Goal: Task Accomplishment & Management: Use online tool/utility

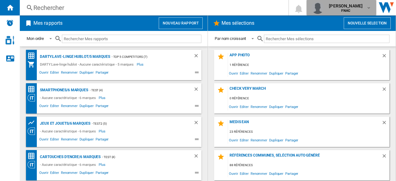
click at [361, 8] on div "[PERSON_NAME] FNAC" at bounding box center [346, 8] width 40 height 10
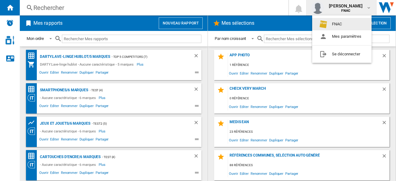
click at [348, 7] on md-backdrop at bounding box center [198, 90] width 396 height 181
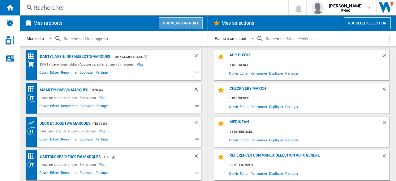
click at [198, 23] on button "Nouveau rapport" at bounding box center [181, 23] width 44 height 12
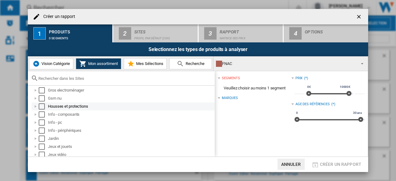
scroll to position [124, 0]
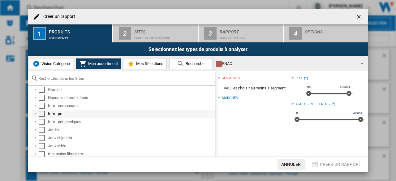
click at [43, 114] on div "Select" at bounding box center [42, 114] width 6 height 6
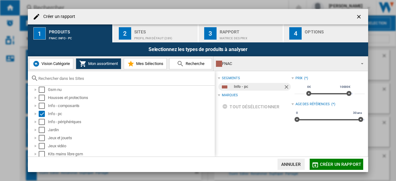
click at [144, 37] on div "Profil par défaut (289)" at bounding box center [164, 36] width 61 height 6
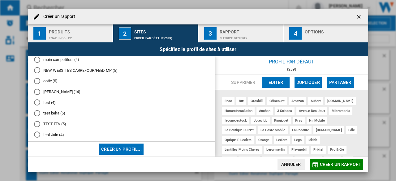
click at [129, 146] on button "Créer un profil..." at bounding box center [121, 149] width 44 height 11
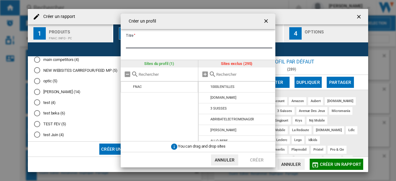
click at [157, 44] on input "Titre" at bounding box center [199, 43] width 146 height 9
type input "*********"
click at [222, 73] on input "text" at bounding box center [244, 74] width 56 height 5
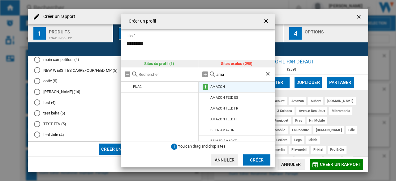
click at [205, 88] on md-icon at bounding box center [205, 86] width 7 height 7
click at [230, 70] on div "ama" at bounding box center [236, 74] width 77 height 14
click at [233, 72] on input "ama" at bounding box center [240, 74] width 49 height 5
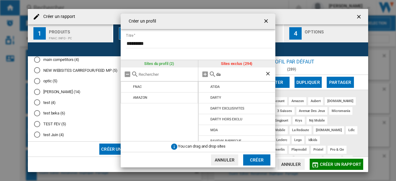
type input "d"
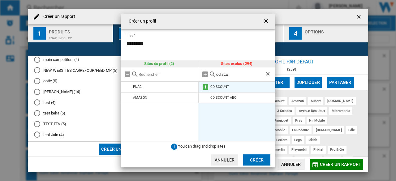
type input "cdisco"
click at [206, 86] on md-icon at bounding box center [205, 86] width 7 height 7
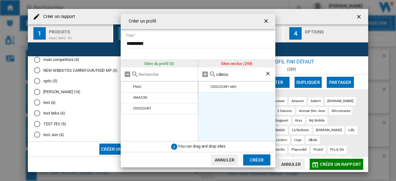
click at [256, 160] on button "Créer" at bounding box center [256, 159] width 27 height 11
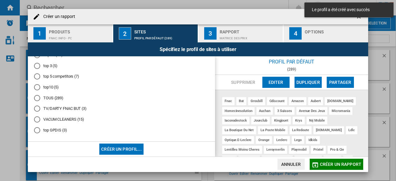
scroll to position [281, 0]
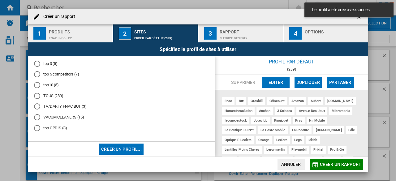
click at [52, 127] on md-radio-button "top GPDIS (3)" at bounding box center [121, 128] width 175 height 6
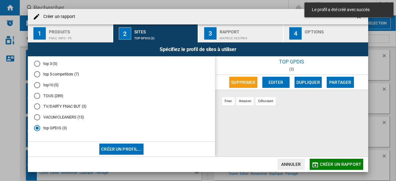
click at [341, 165] on span "Créer un rapport" at bounding box center [340, 164] width 41 height 5
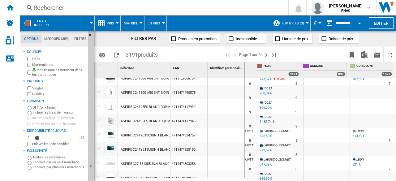
click at [97, 163] on div at bounding box center [99, 163] width 6 height 6
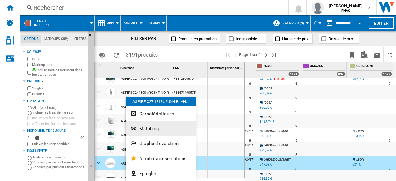
click at [153, 125] on button "Matching" at bounding box center [161, 128] width 70 height 15
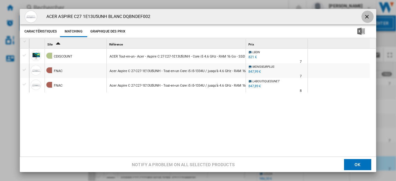
click at [364, 15] on ng-md-icon "getI18NText('BUTTONS.CLOSE_DIALOG')" at bounding box center [367, 17] width 7 height 7
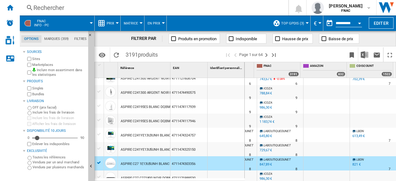
drag, startPoint x: 99, startPoint y: 105, endPoint x: 105, endPoint y: 105, distance: 5.9
click at [99, 105] on div at bounding box center [99, 106] width 6 height 6
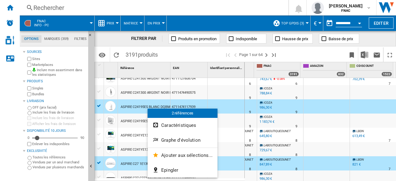
click at [113, 148] on div at bounding box center [198, 90] width 396 height 181
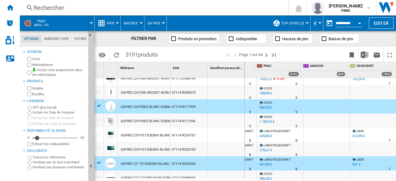
click at [100, 162] on div at bounding box center [99, 163] width 6 height 6
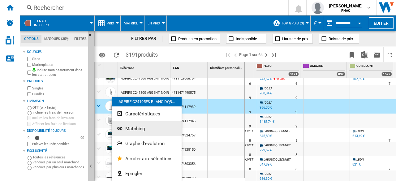
click at [136, 129] on span "Matching" at bounding box center [134, 129] width 19 height 6
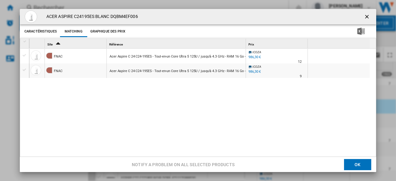
click at [364, 15] on ng-md-icon "getI18NText('BUTTONS.CLOSE_DIALOG')" at bounding box center [367, 17] width 7 height 7
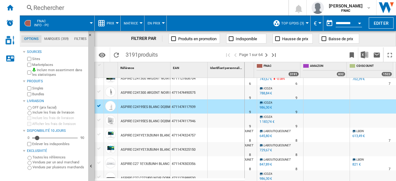
click at [98, 108] on div at bounding box center [99, 106] width 6 height 6
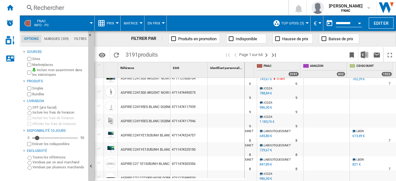
click at [103, 90] on div at bounding box center [99, 92] width 9 height 14
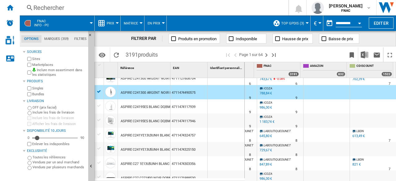
click at [99, 91] on div at bounding box center [99, 92] width 6 height 6
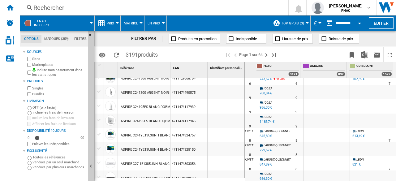
click at [99, 91] on div at bounding box center [99, 92] width 6 height 6
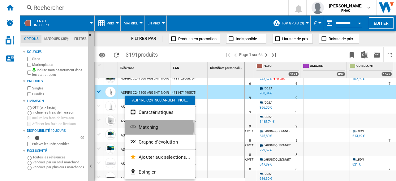
click at [153, 127] on span "Matching" at bounding box center [148, 127] width 19 height 6
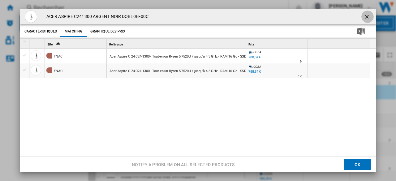
click at [364, 14] on ng-md-icon "getI18NText('BUTTONS.CLOSE_DIALOG')" at bounding box center [367, 17] width 7 height 7
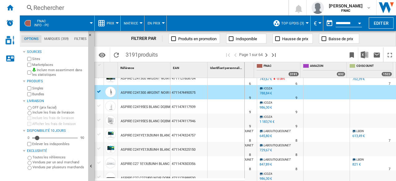
click at [98, 90] on div at bounding box center [99, 92] width 6 height 6
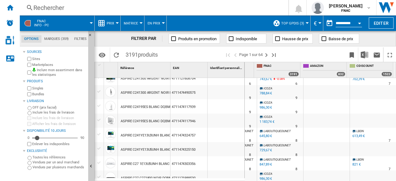
click at [99, 133] on div at bounding box center [99, 134] width 6 height 6
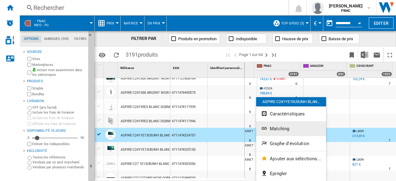
click at [283, 130] on span "Matching" at bounding box center [279, 129] width 19 height 6
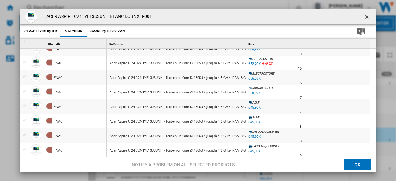
scroll to position [1, 0]
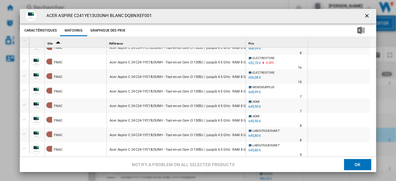
click at [364, 16] on ng-md-icon "getI18NText('BUTTONS.CLOSE_DIALOG')" at bounding box center [367, 16] width 7 height 7
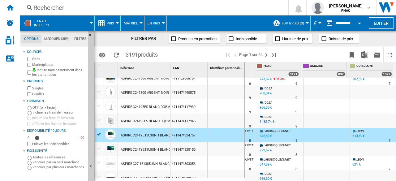
click at [98, 134] on div at bounding box center [99, 134] width 6 height 6
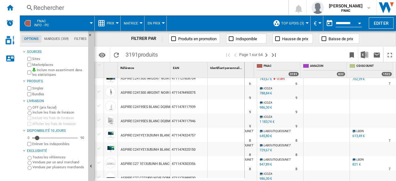
scroll to position [155, 0]
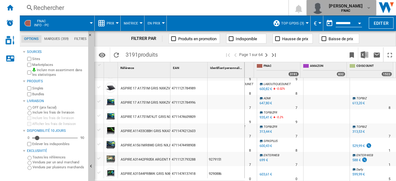
click at [347, 11] on b "FNAC" at bounding box center [345, 11] width 9 height 4
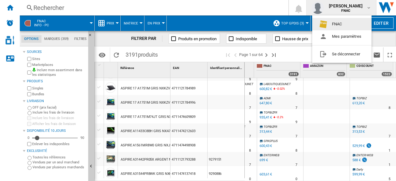
click at [347, 10] on md-backdrop at bounding box center [198, 90] width 396 height 181
